Goal: Information Seeking & Learning: Find contact information

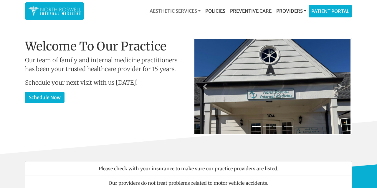
click at [195, 10] on link "Aesthetic Services" at bounding box center [175, 11] width 56 height 12
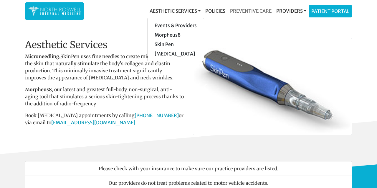
click at [256, 10] on link "Preventive Care" at bounding box center [251, 11] width 46 height 12
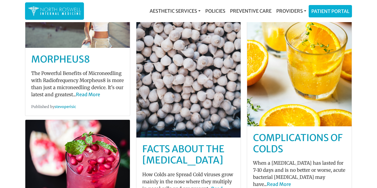
scroll to position [77, 0]
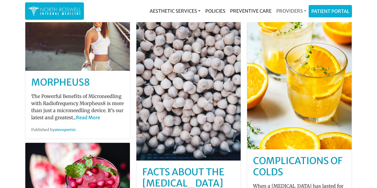
click at [299, 10] on link "Providers" at bounding box center [291, 11] width 35 height 12
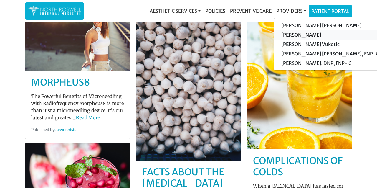
click at [297, 34] on link "[PERSON_NAME]" at bounding box center [330, 34] width 112 height 9
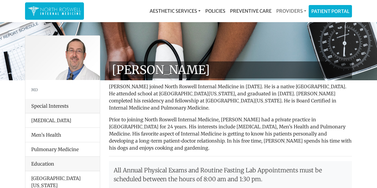
click at [299, 10] on link "Providers" at bounding box center [291, 11] width 35 height 12
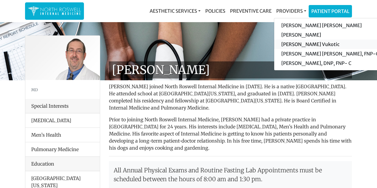
click at [300, 44] on link "[PERSON_NAME] Vukotic" at bounding box center [330, 43] width 112 height 9
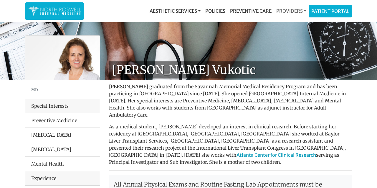
click at [300, 11] on link "Providers" at bounding box center [291, 11] width 35 height 12
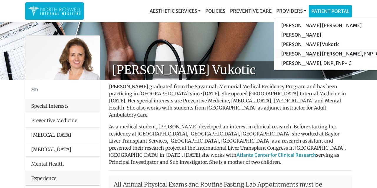
click at [301, 53] on link "[PERSON_NAME] [PERSON_NAME], FNP-C" at bounding box center [330, 53] width 112 height 9
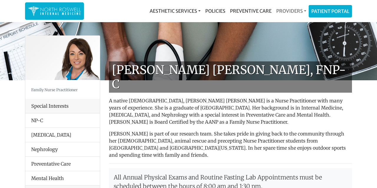
click at [297, 12] on link "Providers" at bounding box center [291, 11] width 35 height 12
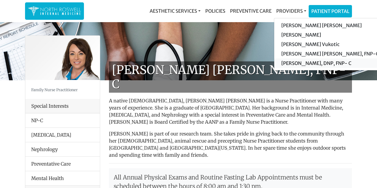
click at [296, 64] on link "[PERSON_NAME], DNP, FNP- C" at bounding box center [330, 62] width 112 height 9
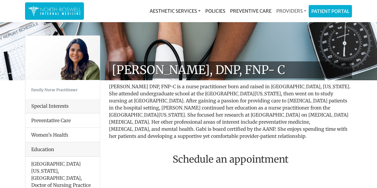
click at [300, 11] on link "Providers" at bounding box center [291, 11] width 35 height 12
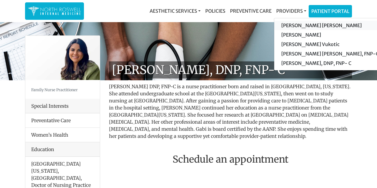
click at [299, 23] on link "[PERSON_NAME] [PERSON_NAME]" at bounding box center [330, 25] width 112 height 9
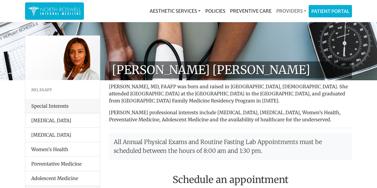
click at [293, 11] on link "Providers" at bounding box center [291, 11] width 35 height 12
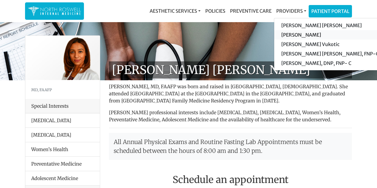
click at [290, 35] on link "[PERSON_NAME]" at bounding box center [330, 34] width 112 height 9
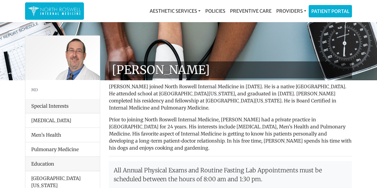
drag, startPoint x: 212, startPoint y: 68, endPoint x: 107, endPoint y: 68, distance: 104.5
copy h1 "[PERSON_NAME]"
